Goal: Task Accomplishment & Management: Complete application form

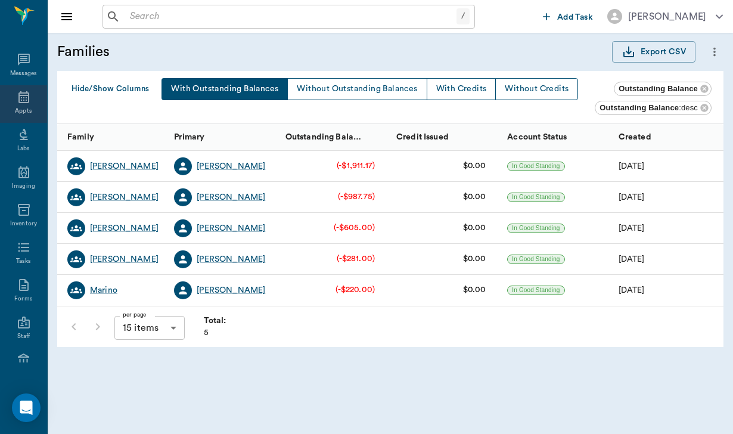
click at [26, 103] on icon at bounding box center [23, 97] width 11 height 12
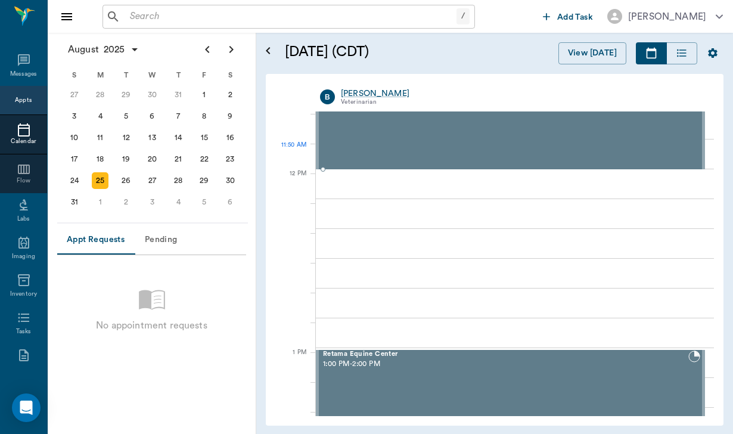
scroll to position [669, 0]
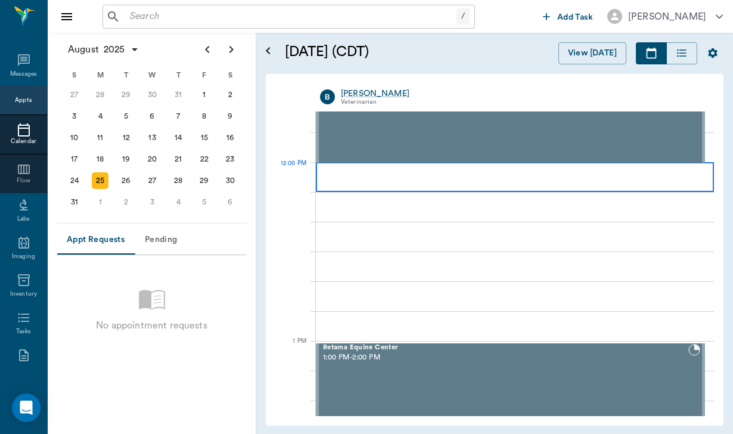
click at [369, 173] on div at bounding box center [515, 177] width 398 height 30
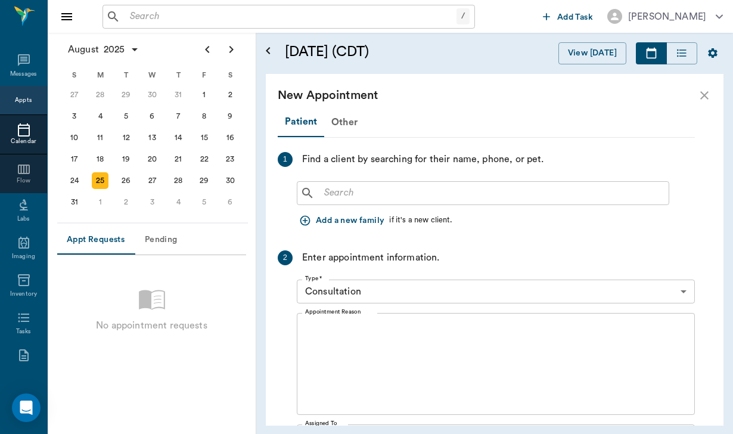
scroll to position [0, 0]
click at [360, 218] on button "Add a new family" at bounding box center [343, 221] width 92 height 22
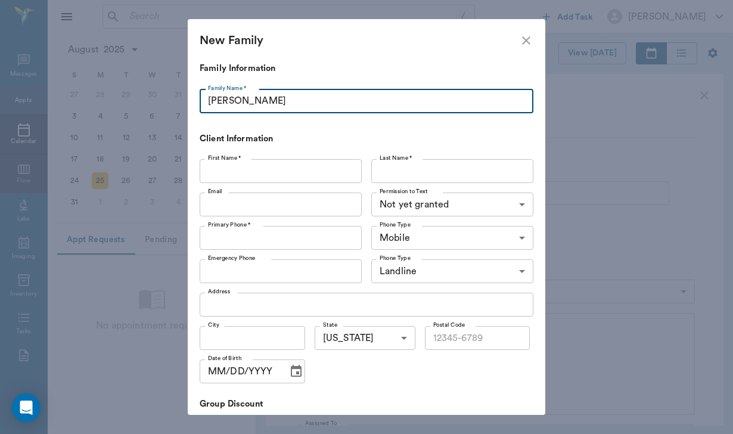
type input "[PERSON_NAME]"
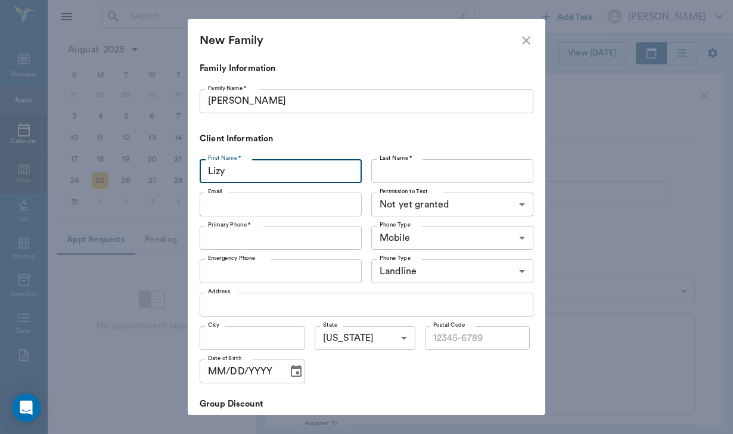
type input "Lizy"
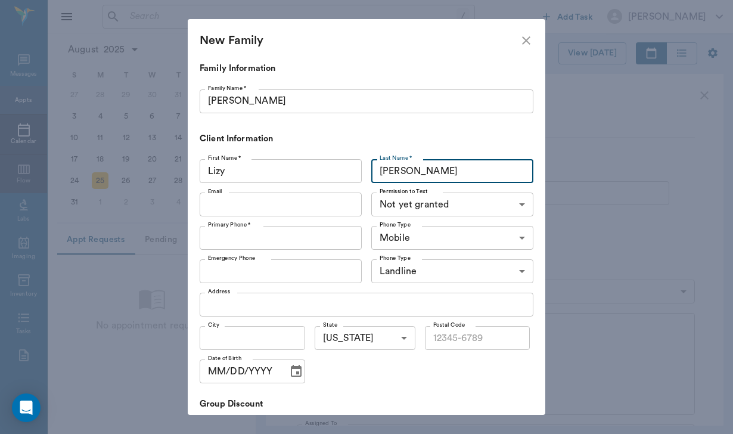
type input "[PERSON_NAME]"
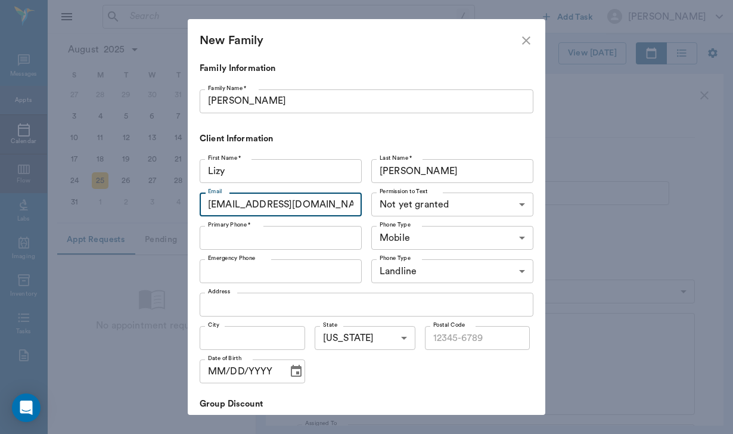
type input "[EMAIL_ADDRESS][DOMAIN_NAME]"
click at [389, 203] on body "/ ​ Add Task [PERSON_NAME] Nectar Messages Appts Calendar Flow Labs Imaging Inv…" at bounding box center [366, 217] width 733 height 434
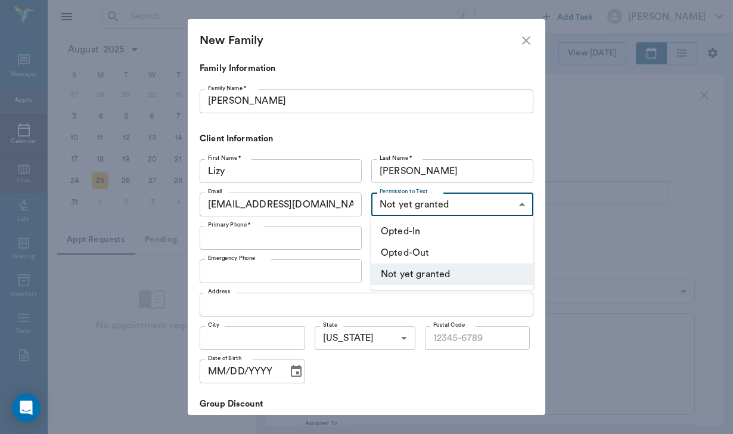
click at [397, 225] on li "Opted-In" at bounding box center [452, 230] width 162 height 21
type input "OPT_IN"
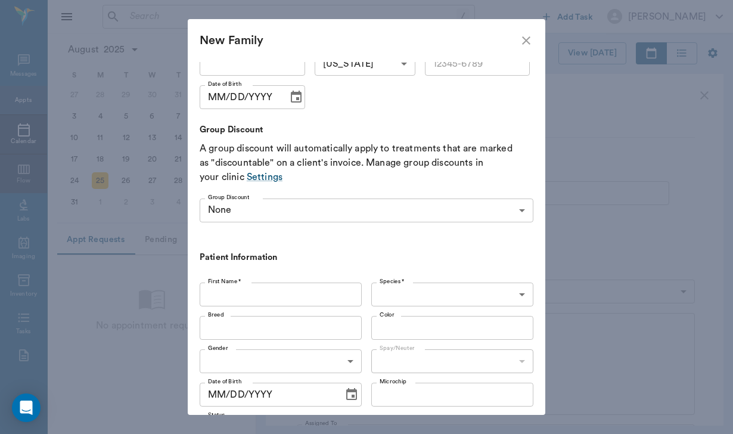
scroll to position [298, 0]
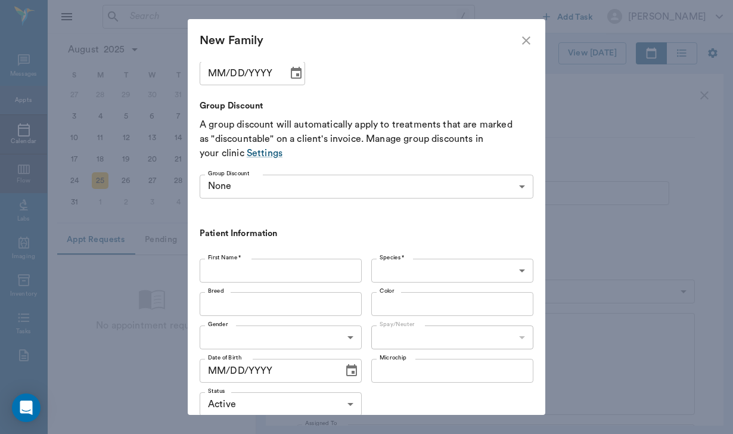
type input "[PHONE_NUMBER]"
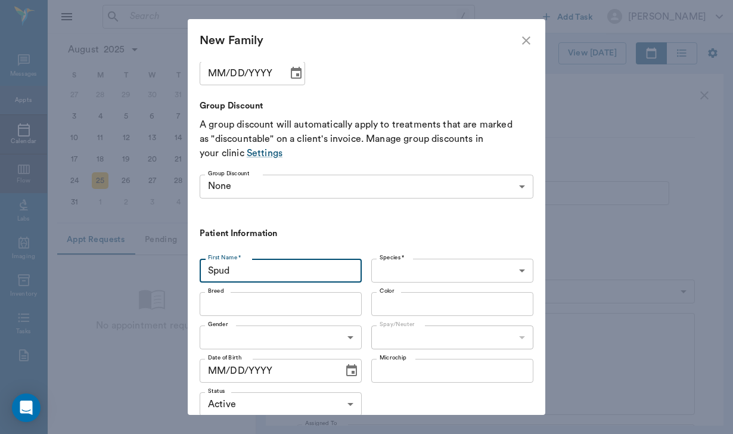
type input "Spud"
click at [389, 259] on body "/ ​ Add Task [PERSON_NAME] Nectar Messages Appts Calendar Flow Labs Imaging Inv…" at bounding box center [366, 217] width 733 height 434
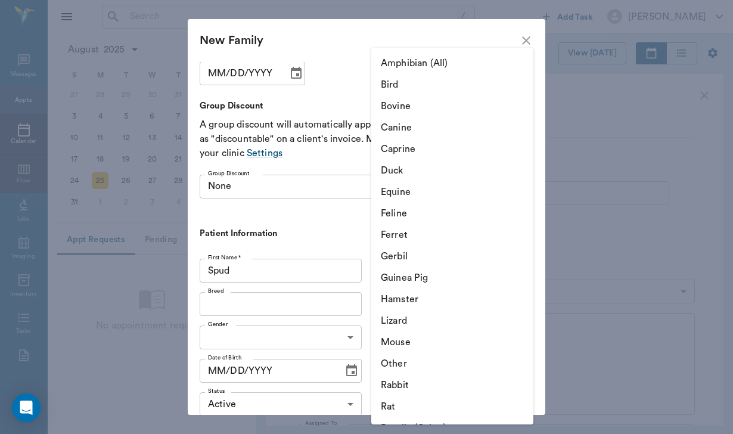
click at [407, 201] on li "Equine" at bounding box center [452, 191] width 162 height 21
type input "Equine"
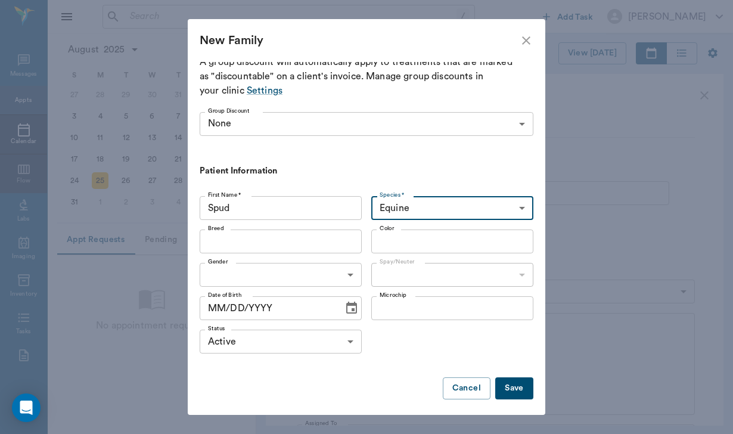
scroll to position [360, 0]
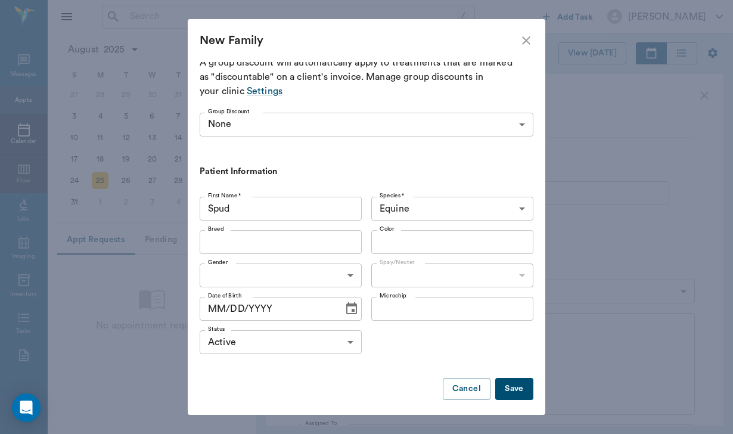
click at [516, 380] on button "Save" at bounding box center [514, 389] width 38 height 22
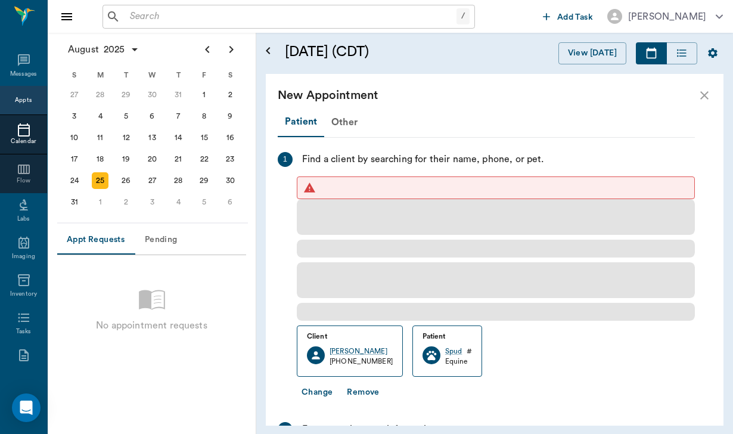
scroll to position [0, 0]
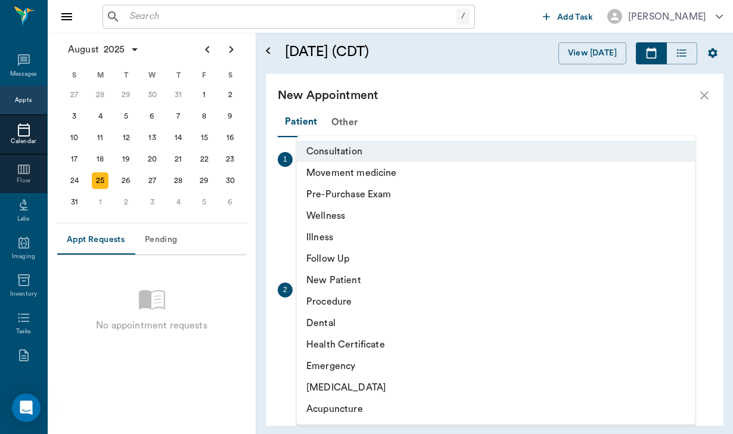
click at [419, 319] on body "/ ​ Add Task [PERSON_NAME] Nectar Messages Appts Calendar Flow Labs Imaging Inv…" at bounding box center [366, 217] width 733 height 434
click at [388, 173] on li "Movement medicine" at bounding box center [496, 172] width 398 height 21
type input "6656c4aef87a612ea34fb244"
type input "01:00 PM"
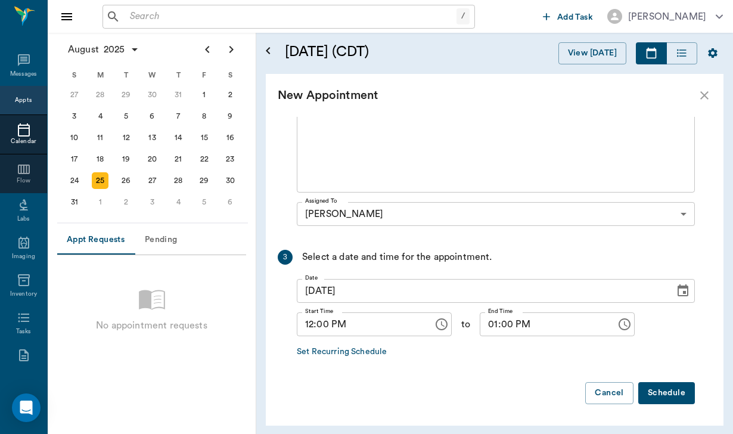
scroll to position [254, 0]
click at [671, 398] on button "Schedule" at bounding box center [666, 393] width 57 height 22
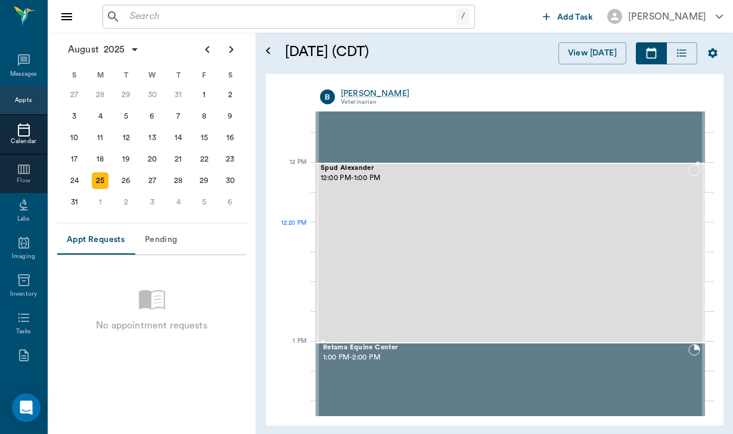
click at [527, 246] on div "Spud [PERSON_NAME] 12:00 PM - 1:00 PM" at bounding box center [504, 252] width 368 height 177
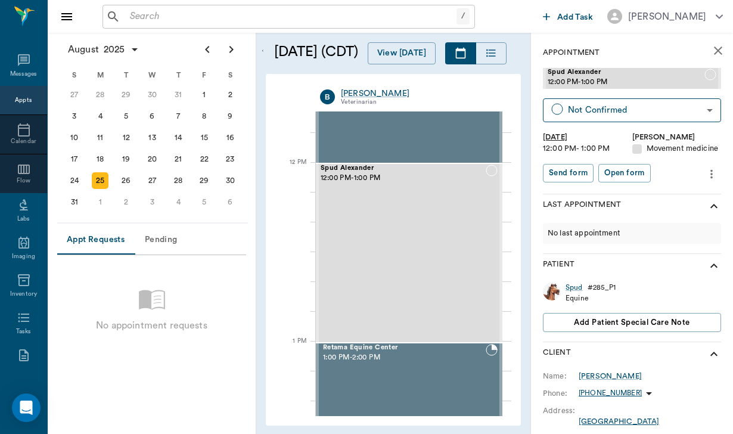
click at [578, 293] on div "Equine" at bounding box center [590, 298] width 50 height 10
click at [577, 282] on div "Spud" at bounding box center [573, 287] width 17 height 10
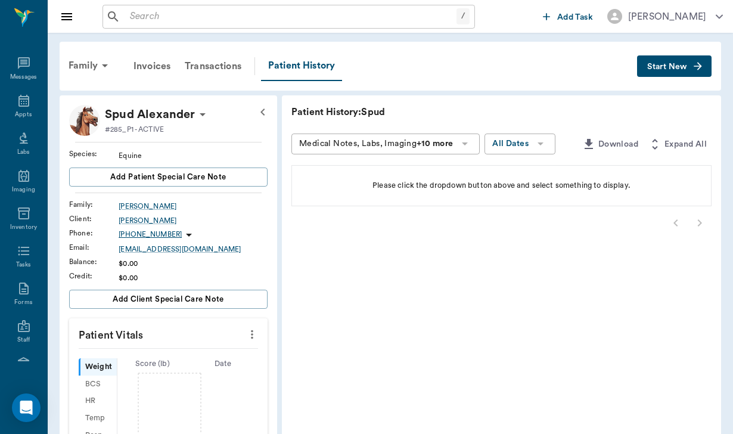
click at [682, 67] on span "Start New" at bounding box center [667, 67] width 40 height 0
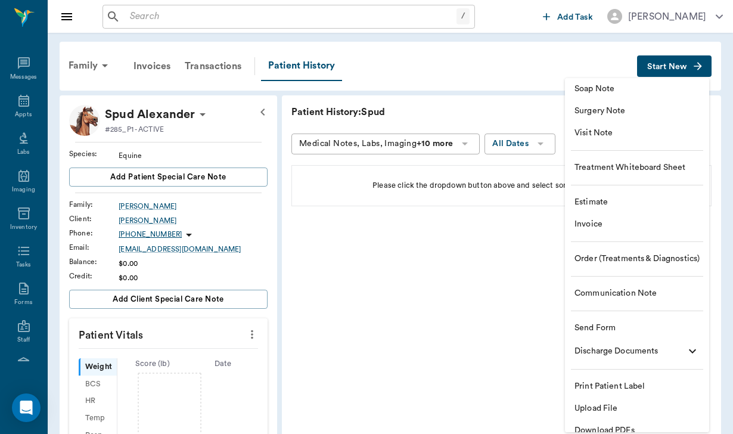
click at [619, 322] on span "Send Form" at bounding box center [636, 328] width 125 height 13
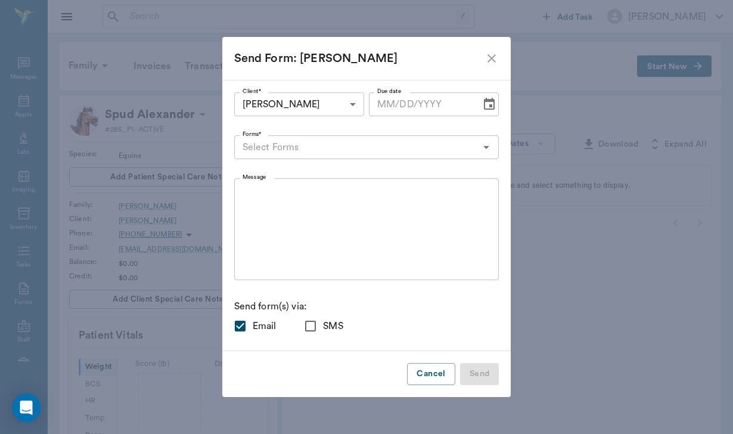
click at [295, 151] on input "Forms*" at bounding box center [357, 147] width 238 height 17
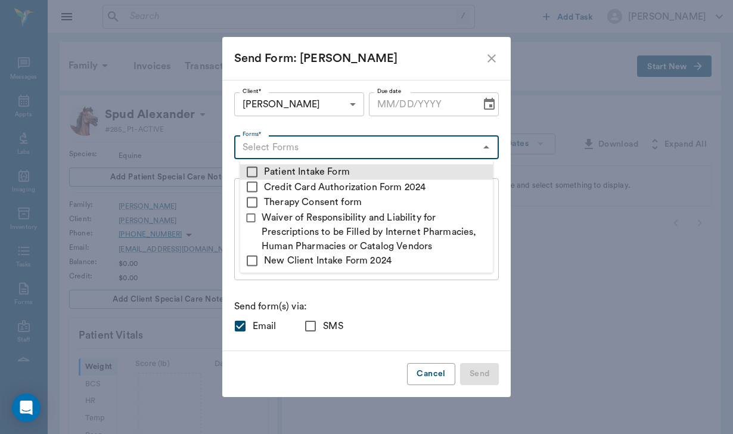
click at [293, 167] on li "Patient Intake Form" at bounding box center [366, 171] width 253 height 15
checkbox input "true"
type textarea "Please complete the following forms before your visit: • Patient Intake Form: […"
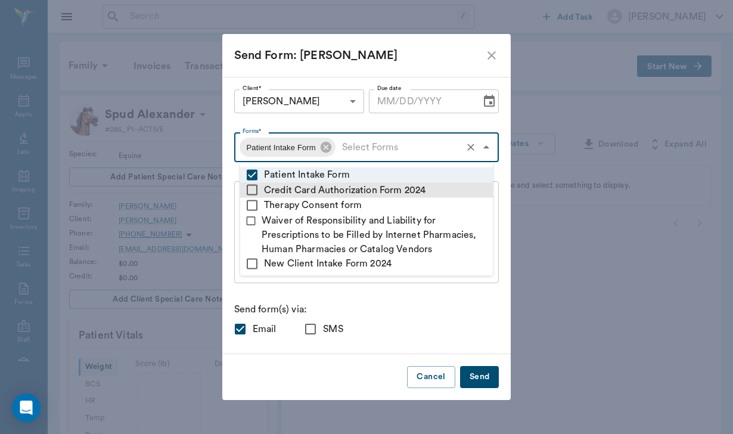
click at [295, 186] on li "Credit Card Authorization Form 2024" at bounding box center [366, 189] width 253 height 15
checkbox input "true"
type textarea "Please complete the following forms before your visit: • Patient Intake Form: […"
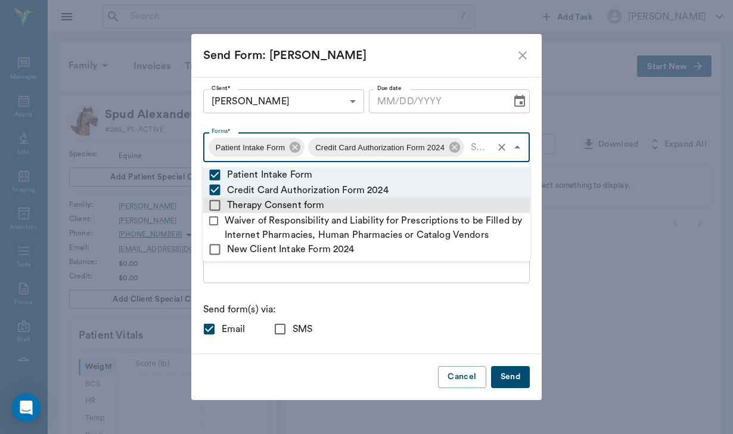
click at [295, 198] on li "Therapy Consent form" at bounding box center [366, 205] width 327 height 15
checkbox input "true"
type textarea "Please complete the following forms before your visit: • Patient Intake Form: […"
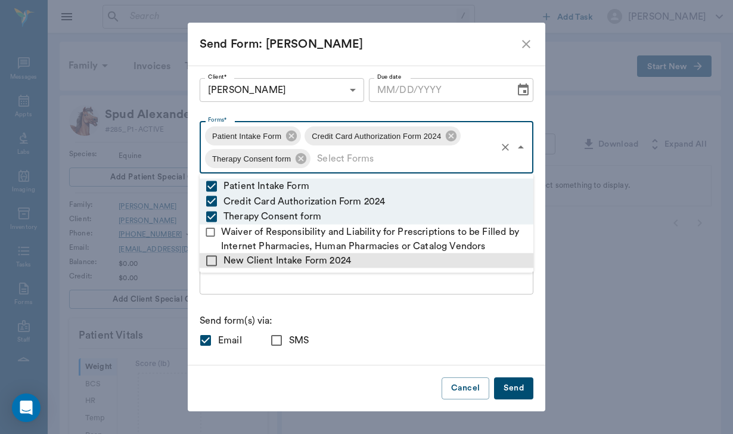
click at [264, 257] on li "New Client Intake Form 2024" at bounding box center [367, 260] width 334 height 15
checkbox input "true"
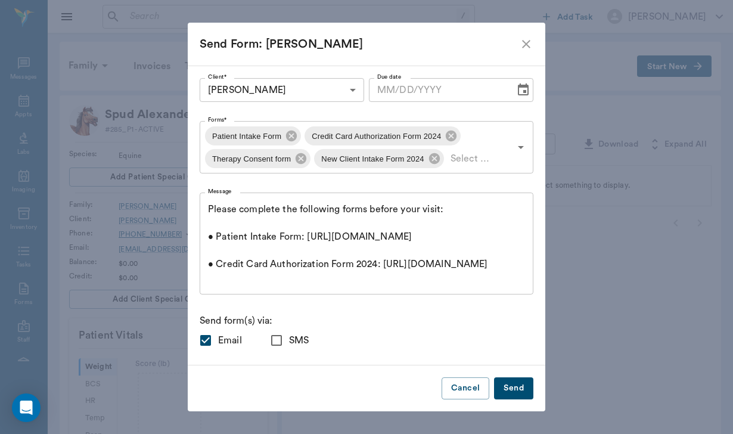
click at [251, 285] on div "Please complete the following forms before your visit: • Patient Intake Form: […" at bounding box center [367, 243] width 334 height 102
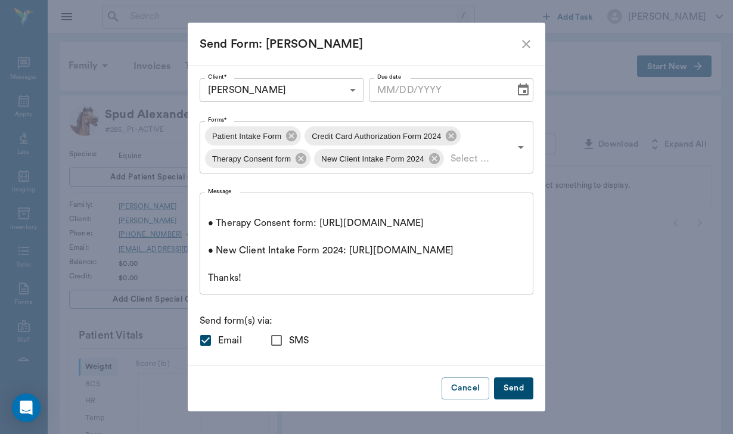
click at [221, 202] on div "Please complete the following forms before your visit: • Patient Intake Form: […" at bounding box center [367, 243] width 334 height 102
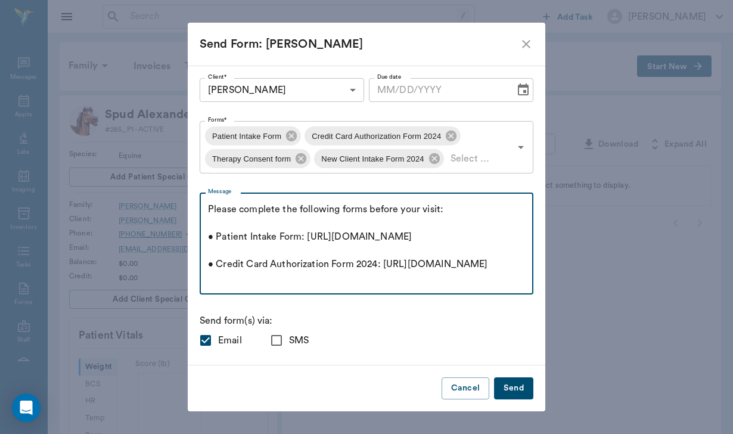
scroll to position [0, 0]
click at [208, 205] on textarea "Please complete the following forms before your visit: • Patient Intake Form: […" at bounding box center [366, 244] width 317 height 82
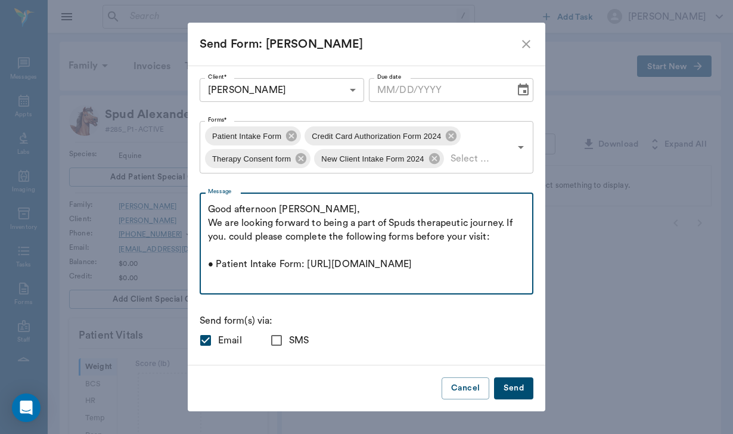
click at [458, 236] on textarea "Good afternoon [PERSON_NAME], We are looking forward to being a part of Spuds t…" at bounding box center [366, 244] width 317 height 82
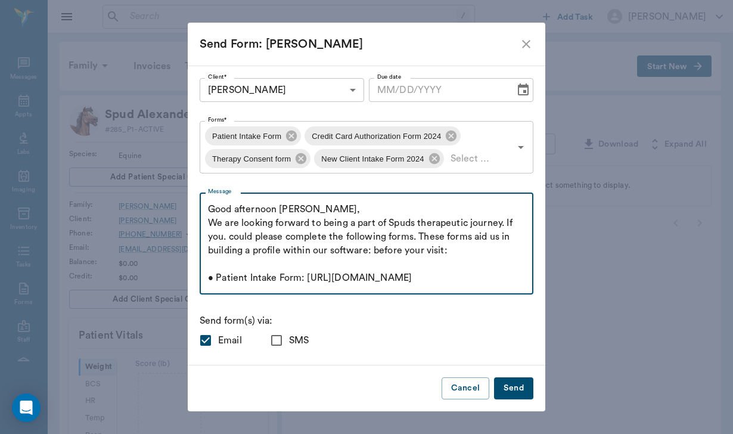
click at [449, 251] on textarea "Good afternoon [PERSON_NAME], We are looking forward to being a part of Spuds t…" at bounding box center [366, 244] width 317 height 82
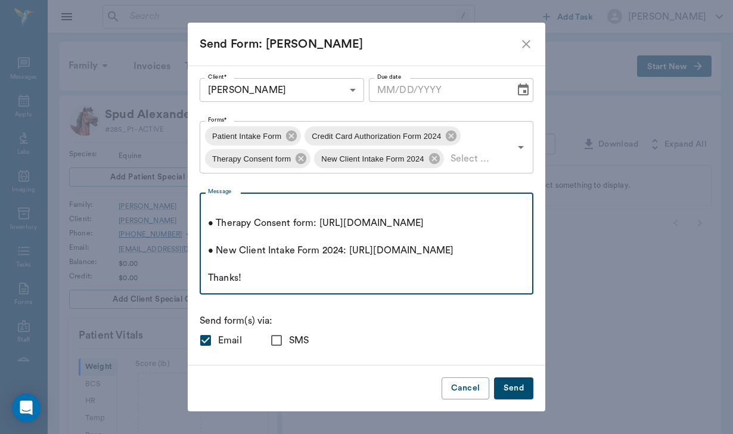
scroll to position [219, 0]
click at [256, 275] on textarea "Good afternoon [PERSON_NAME], We are looking forward to being a part of Spuds t…" at bounding box center [366, 244] width 317 height 82
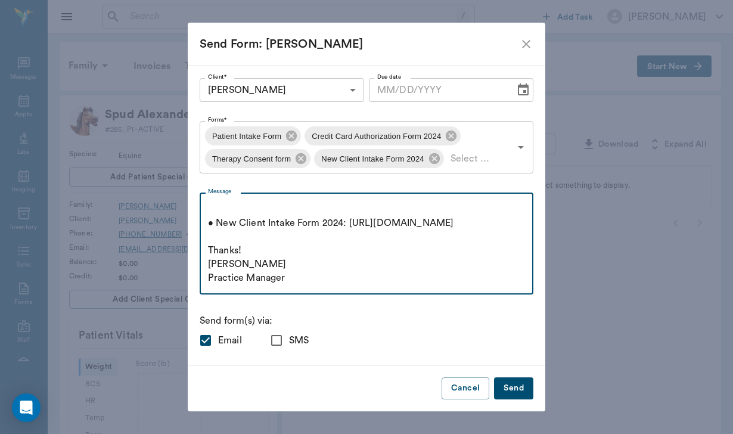
scroll to position [259, 0]
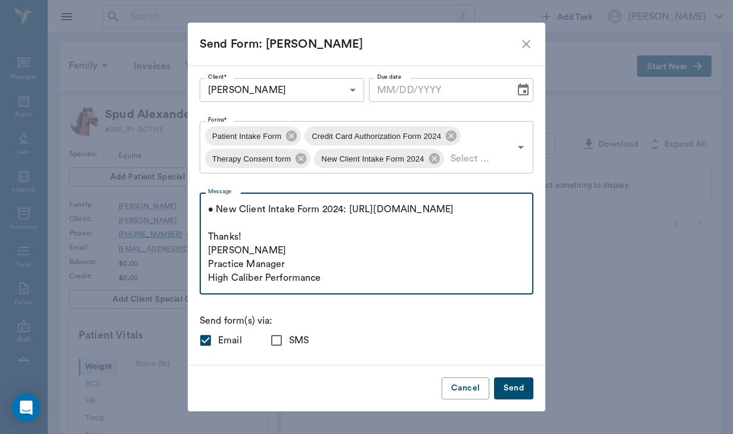
type textarea "Good afternoon [PERSON_NAME], We are looking forward to being a part of Spuds t…"
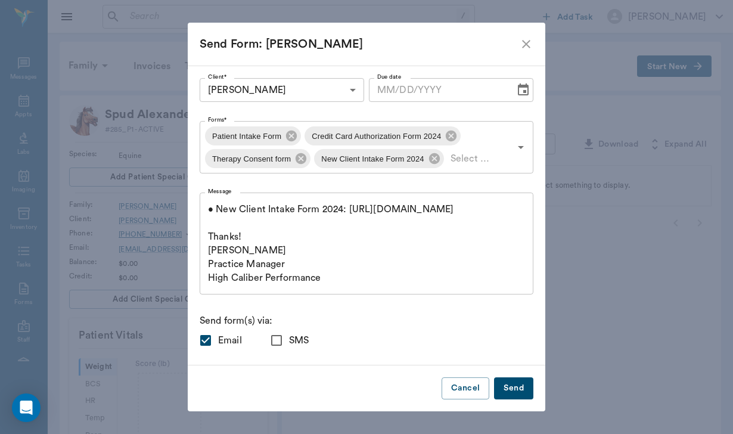
click at [270, 346] on input "SMS" at bounding box center [276, 340] width 25 height 25
checkbox input "true"
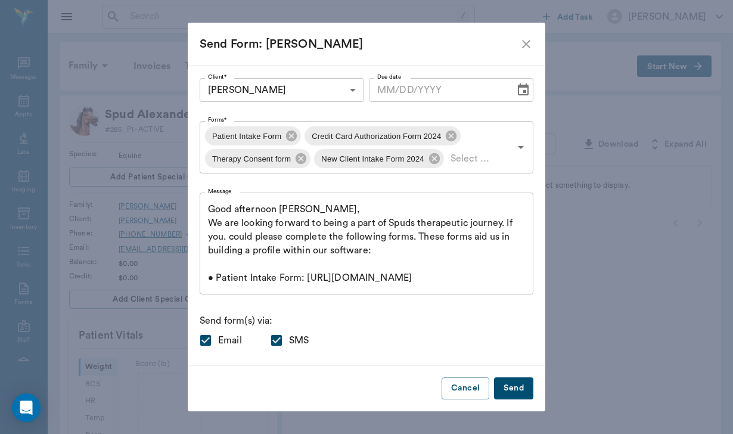
scroll to position [0, 0]
click at [211, 222] on textarea "Good afternoon [PERSON_NAME], We are looking forward to being a part of Spuds t…" at bounding box center [366, 244] width 317 height 82
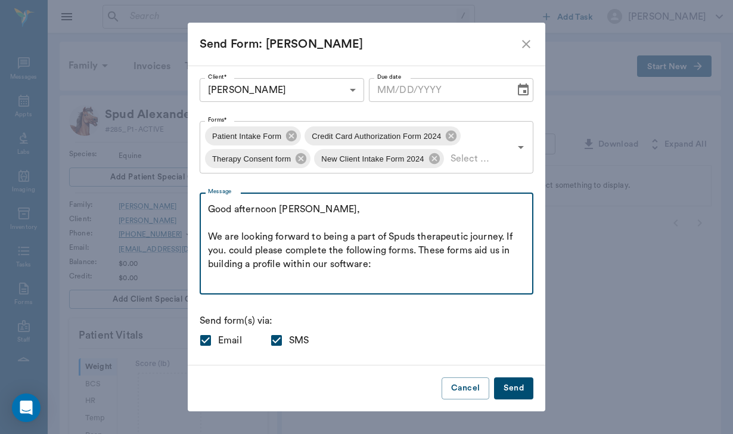
type textarea "Good afternoon [PERSON_NAME], We are looking forward to being a part of Spuds t…"
click at [513, 400] on div "Cancel Send" at bounding box center [366, 388] width 357 height 46
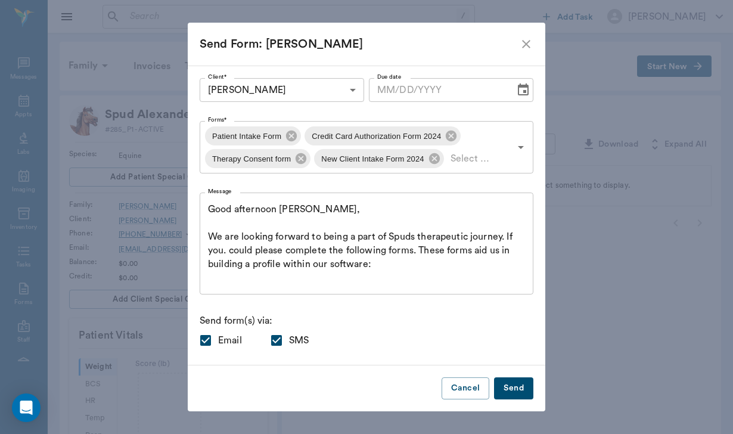
click at [513, 394] on button "Send" at bounding box center [513, 388] width 39 height 22
